Goal: Task Accomplishment & Management: Complete application form

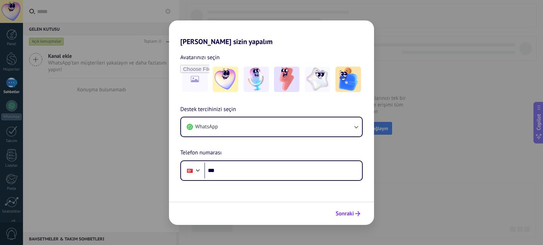
click at [354, 213] on span "Sonraki" at bounding box center [347, 214] width 25 height 5
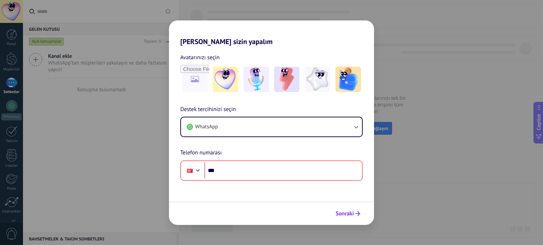
click at [353, 212] on span "Sonraki" at bounding box center [344, 214] width 18 height 5
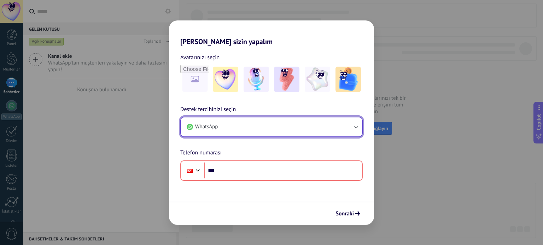
click at [349, 125] on button "WhatsApp" at bounding box center [271, 127] width 181 height 19
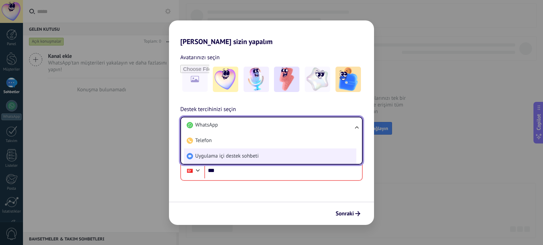
click at [272, 158] on li "Uygulama içi destek sohbeti" at bounding box center [270, 157] width 172 height 16
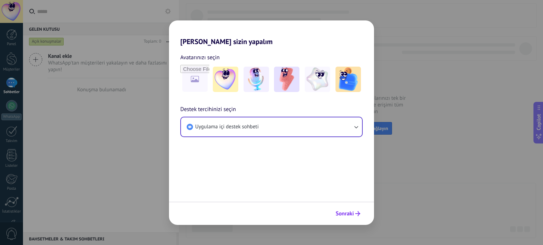
click at [355, 208] on button "Sonraki" at bounding box center [347, 214] width 31 height 12
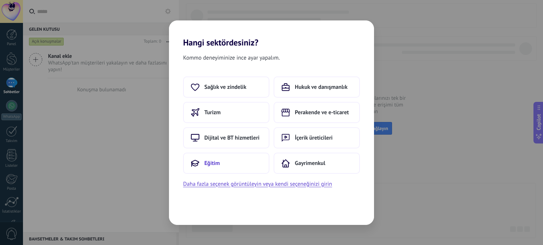
click at [219, 165] on button "Eğitim" at bounding box center [226, 163] width 86 height 21
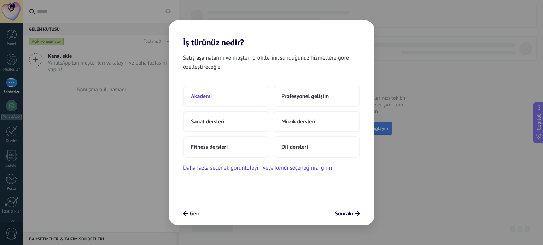
drag, startPoint x: 221, startPoint y: 99, endPoint x: 220, endPoint y: 104, distance: 4.8
click at [220, 104] on button "Akademi" at bounding box center [226, 96] width 86 height 21
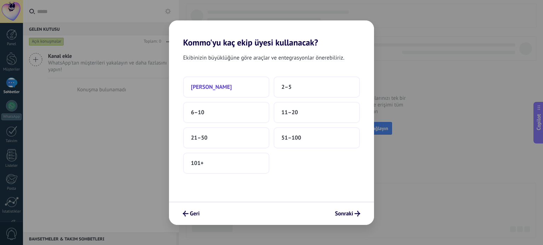
click at [239, 90] on button "[PERSON_NAME]" at bounding box center [226, 87] width 86 height 21
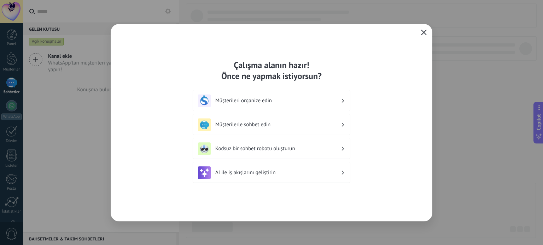
click at [424, 33] on icon "button" at bounding box center [424, 33] width 6 height 6
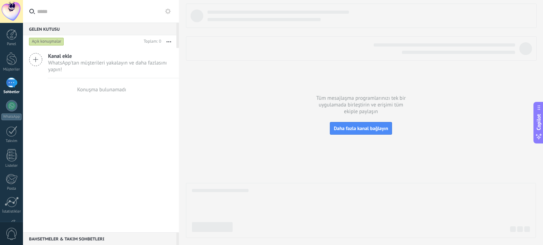
scroll to position [48, 0]
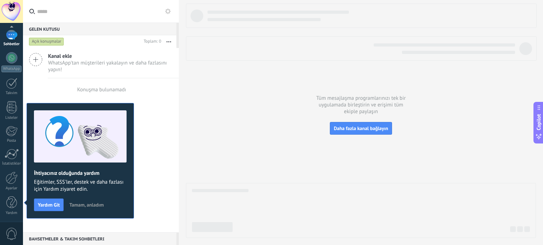
click at [255, 69] on div at bounding box center [361, 121] width 350 height 235
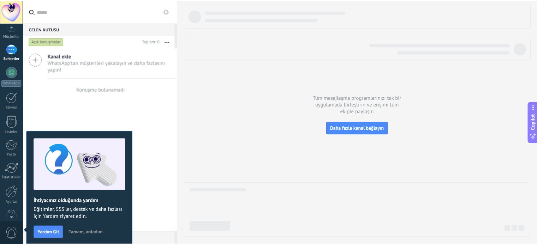
scroll to position [0, 0]
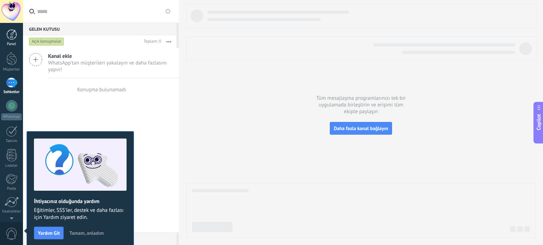
click at [13, 39] on div at bounding box center [11, 34] width 11 height 11
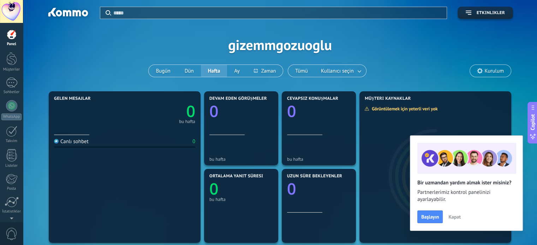
click at [76, 18] on div at bounding box center [68, 13] width 46 height 12
click at [12, 12] on div at bounding box center [11, 11] width 23 height 23
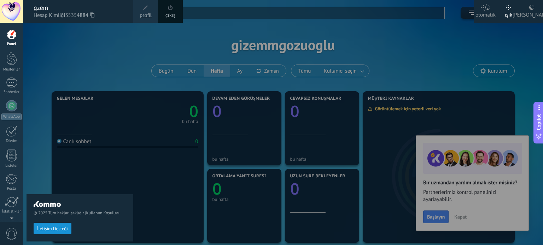
click at [52, 7] on div "gzem" at bounding box center [80, 8] width 93 height 8
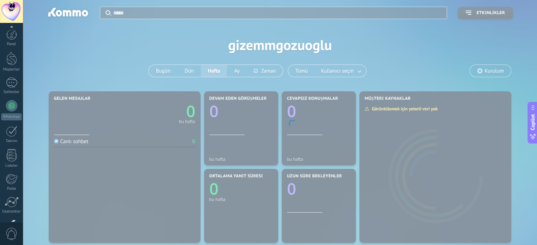
scroll to position [48, 0]
